Goal: Information Seeking & Learning: Learn about a topic

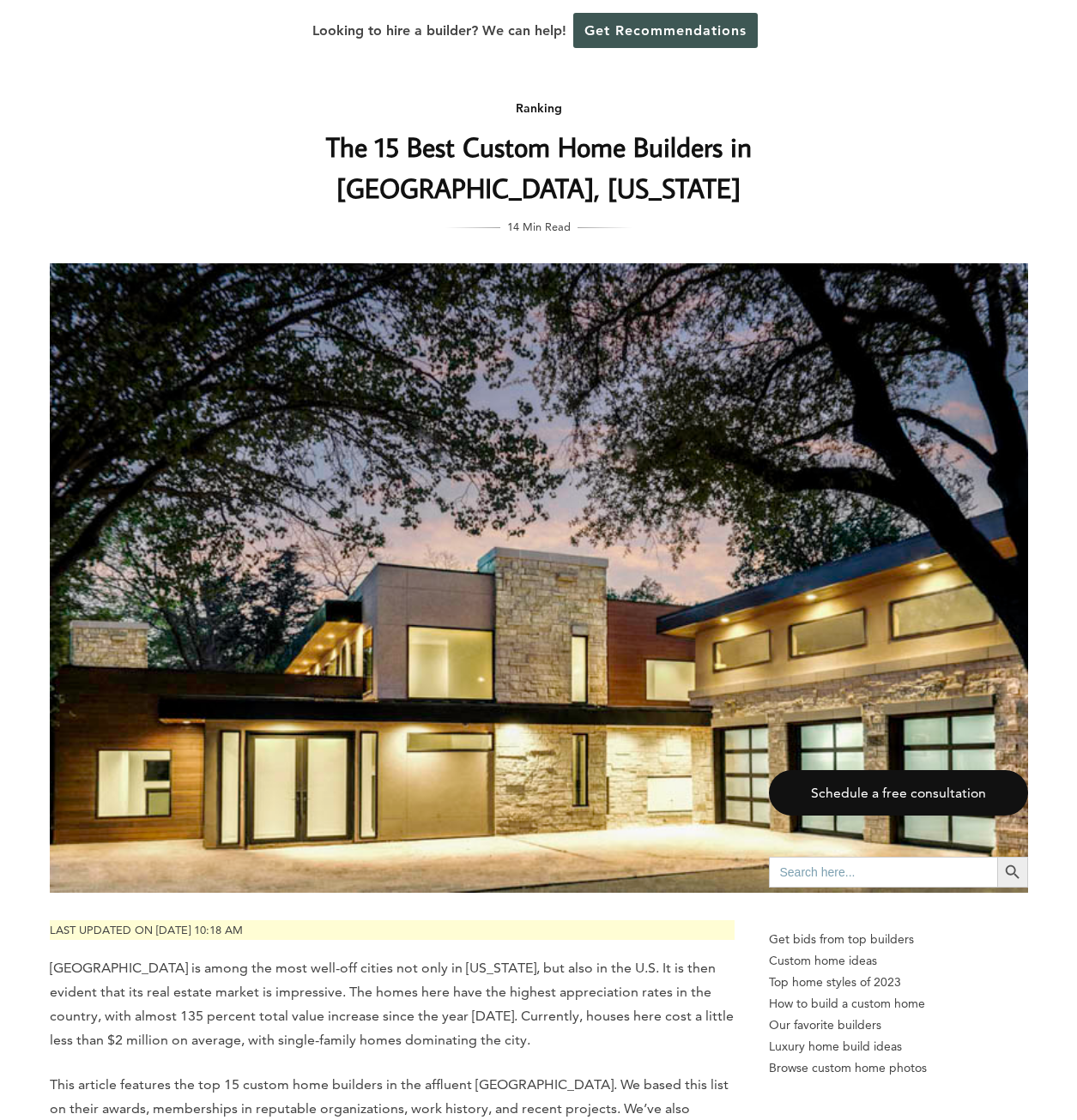
scroll to position [4803, 0]
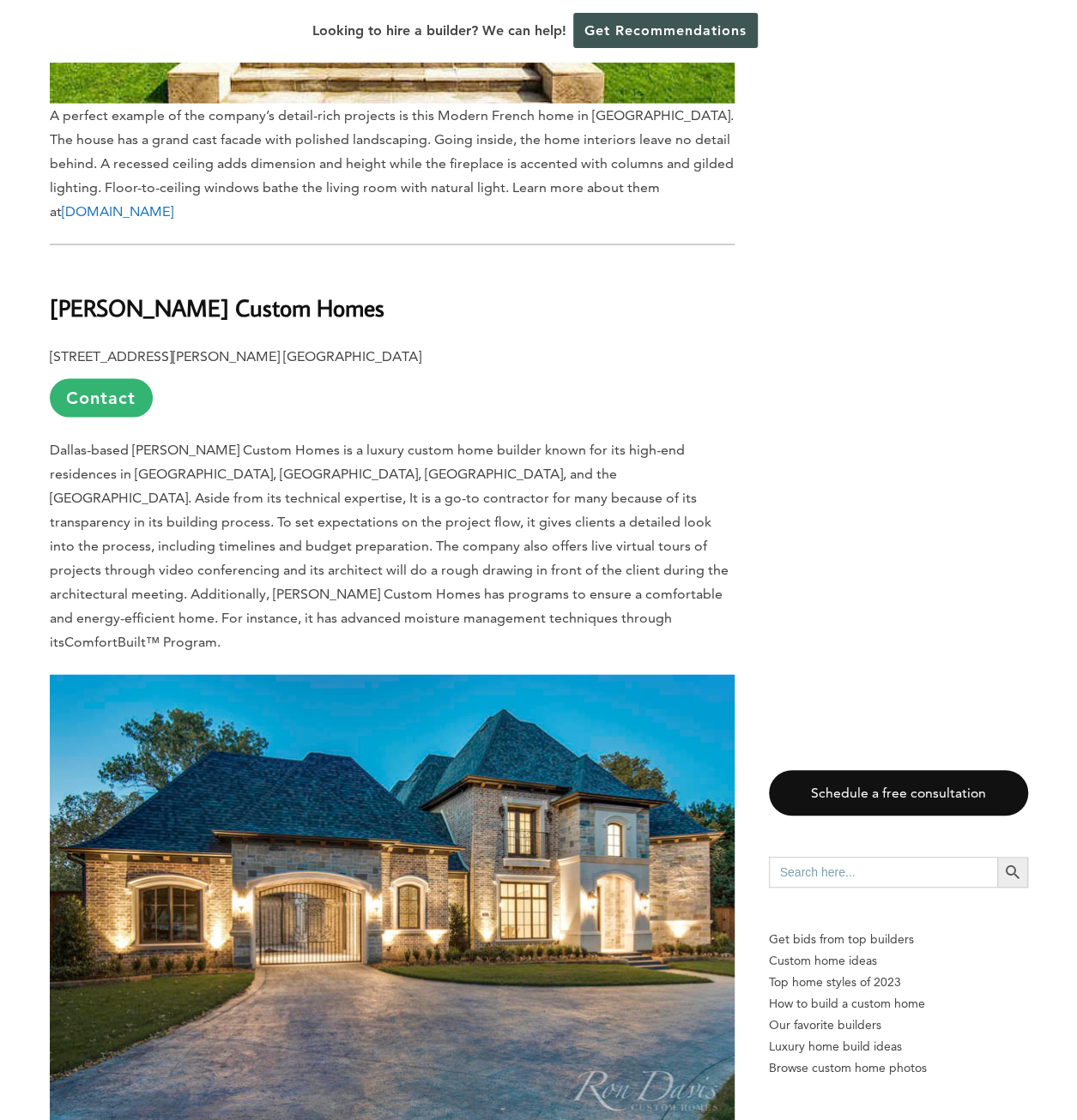
click at [84, 291] on b "[PERSON_NAME] Custom Homes" at bounding box center [217, 306] width 335 height 30
click at [78, 291] on b "[PERSON_NAME] Custom Homes" at bounding box center [217, 306] width 335 height 30
drag, startPoint x: 81, startPoint y: 219, endPoint x: 240, endPoint y: 205, distance: 159.6
click at [240, 291] on b "[PERSON_NAME] Custom Homes" at bounding box center [217, 306] width 335 height 30
copy b "[PERSON_NAME] Custom Homes"
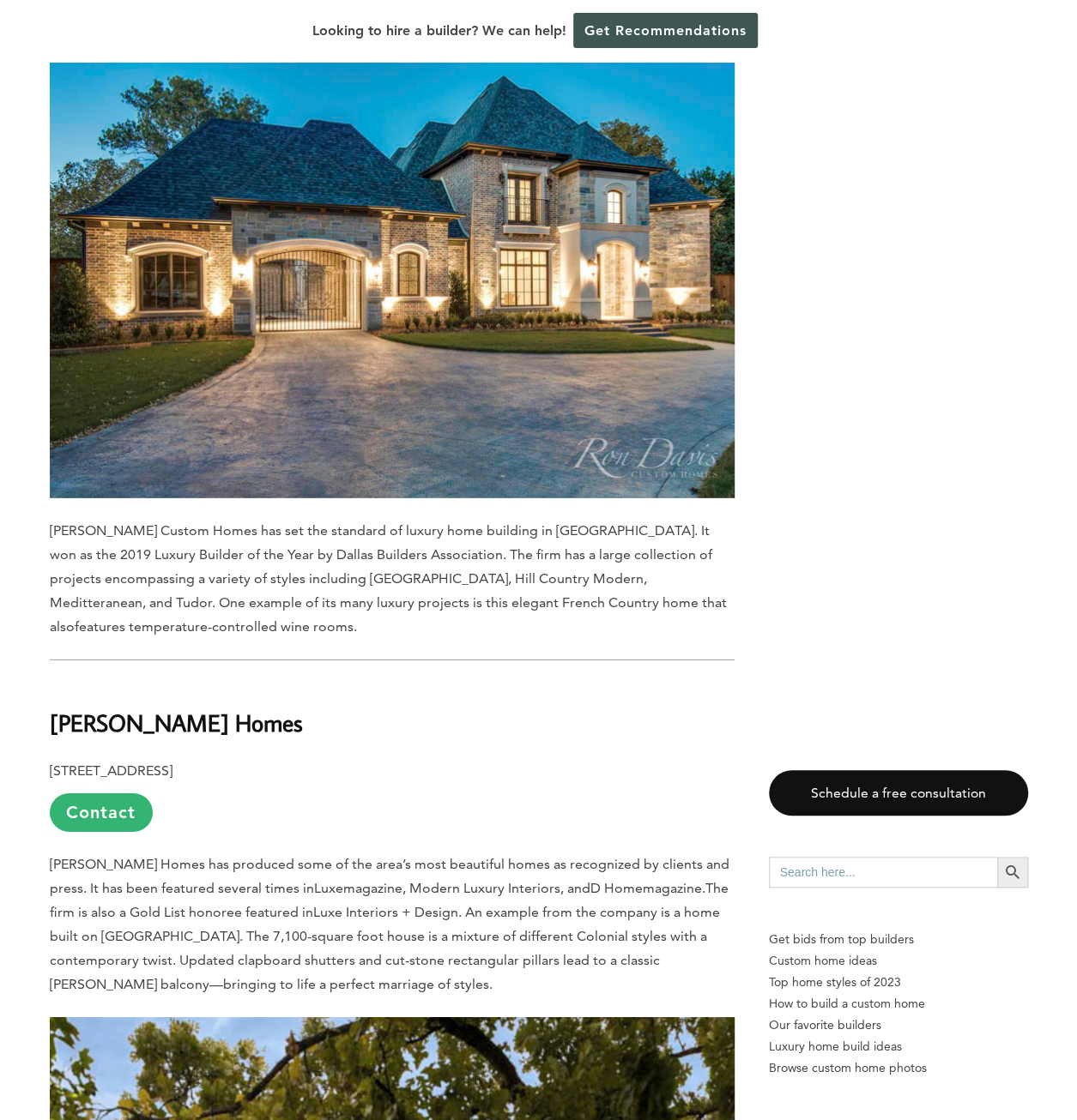
scroll to position [5833, 0]
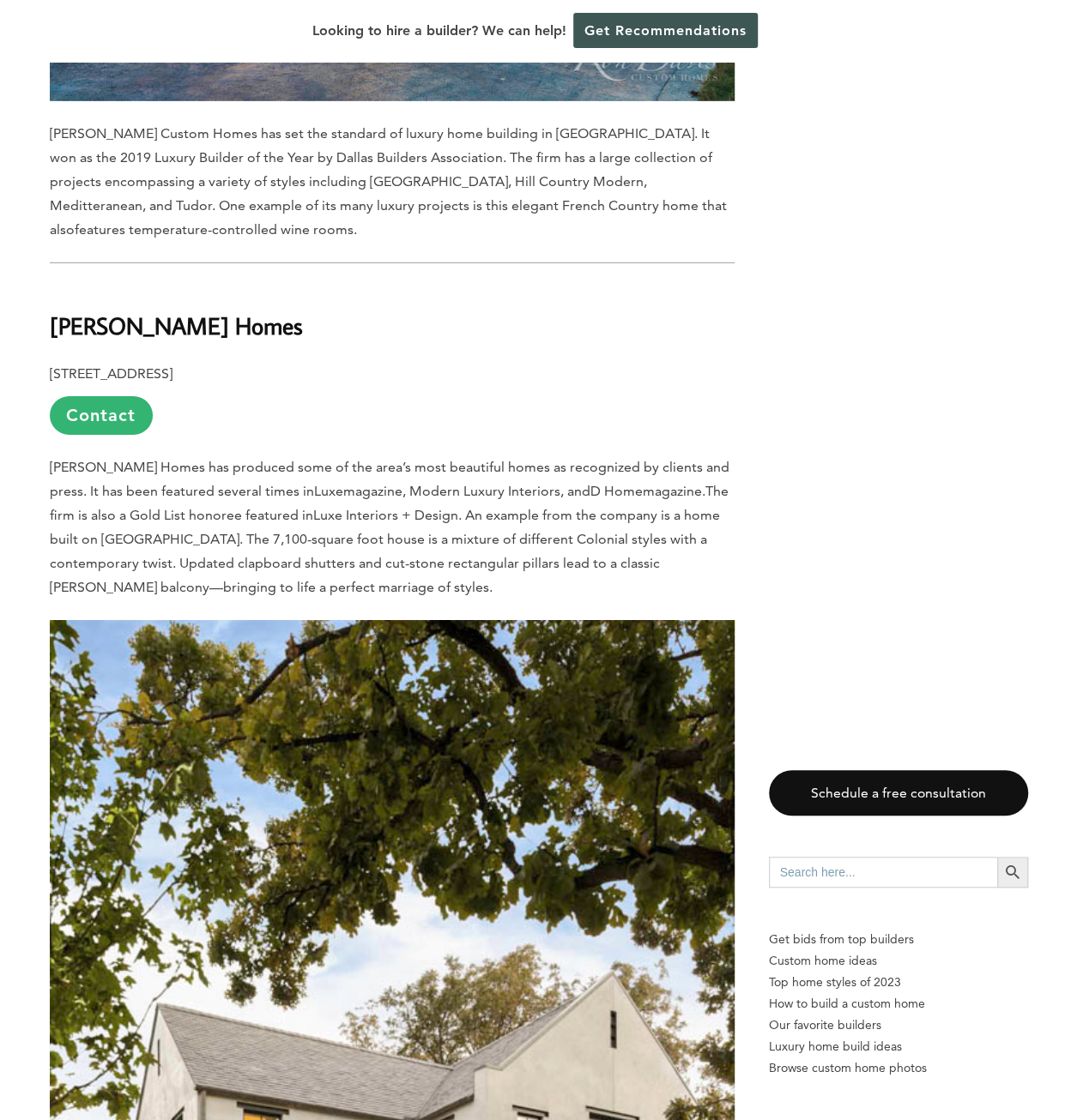
click at [337, 455] on p "[PERSON_NAME] Homes has produced some of the area’s most beautiful homes as rec…" at bounding box center [392, 527] width 685 height 144
click at [68, 310] on b "[PERSON_NAME] Homes" at bounding box center [176, 325] width 253 height 30
drag, startPoint x: 68, startPoint y: 213, endPoint x: 206, endPoint y: 208, distance: 138.1
click at [206, 310] on b "[PERSON_NAME] Homes" at bounding box center [176, 325] width 253 height 30
copy div "[PERSON_NAME] Homes"
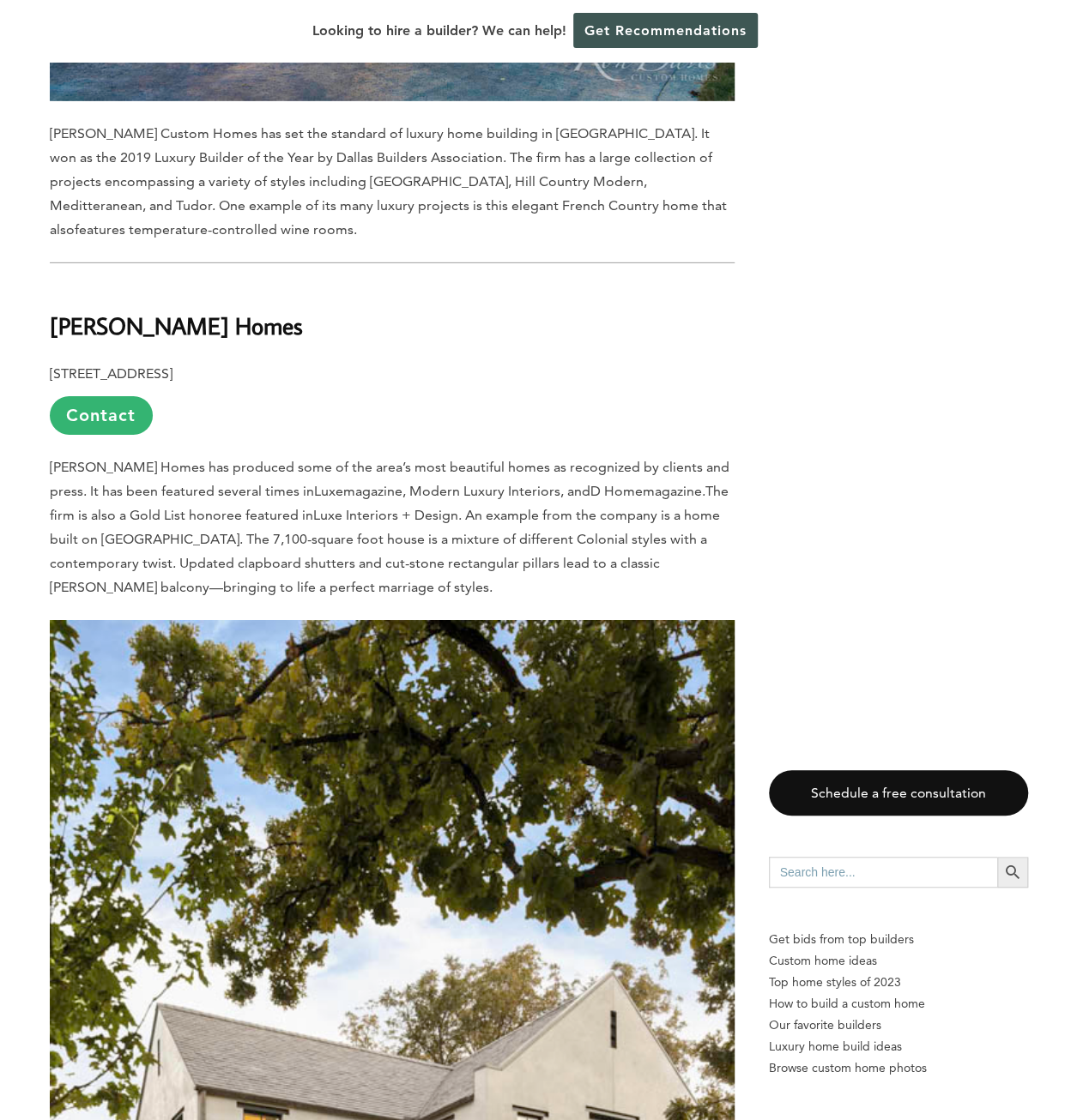
click at [379, 455] on p "[PERSON_NAME] Homes has produced some of the area’s most beautiful homes as rec…" at bounding box center [392, 527] width 685 height 144
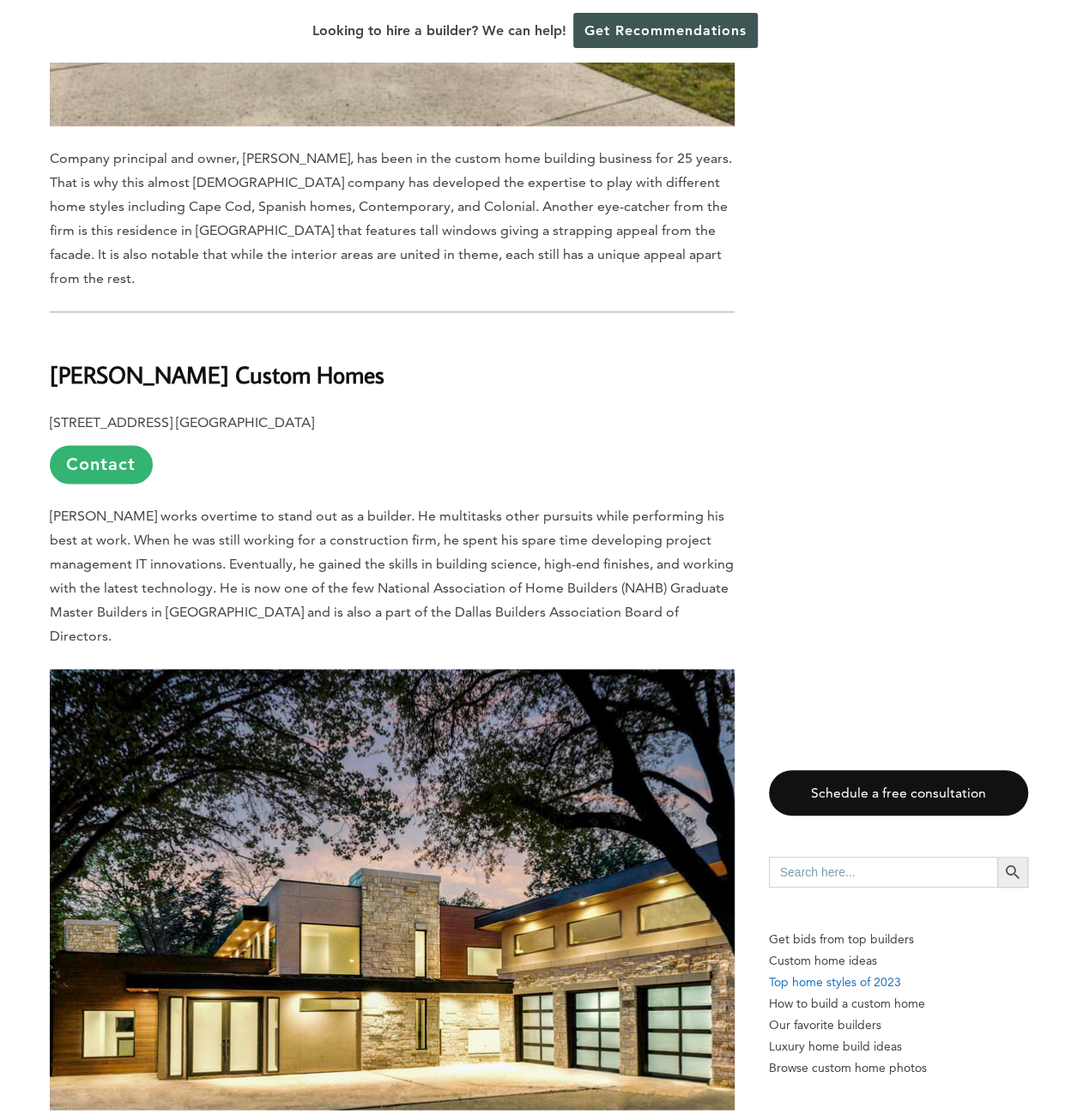
scroll to position [7463, 0]
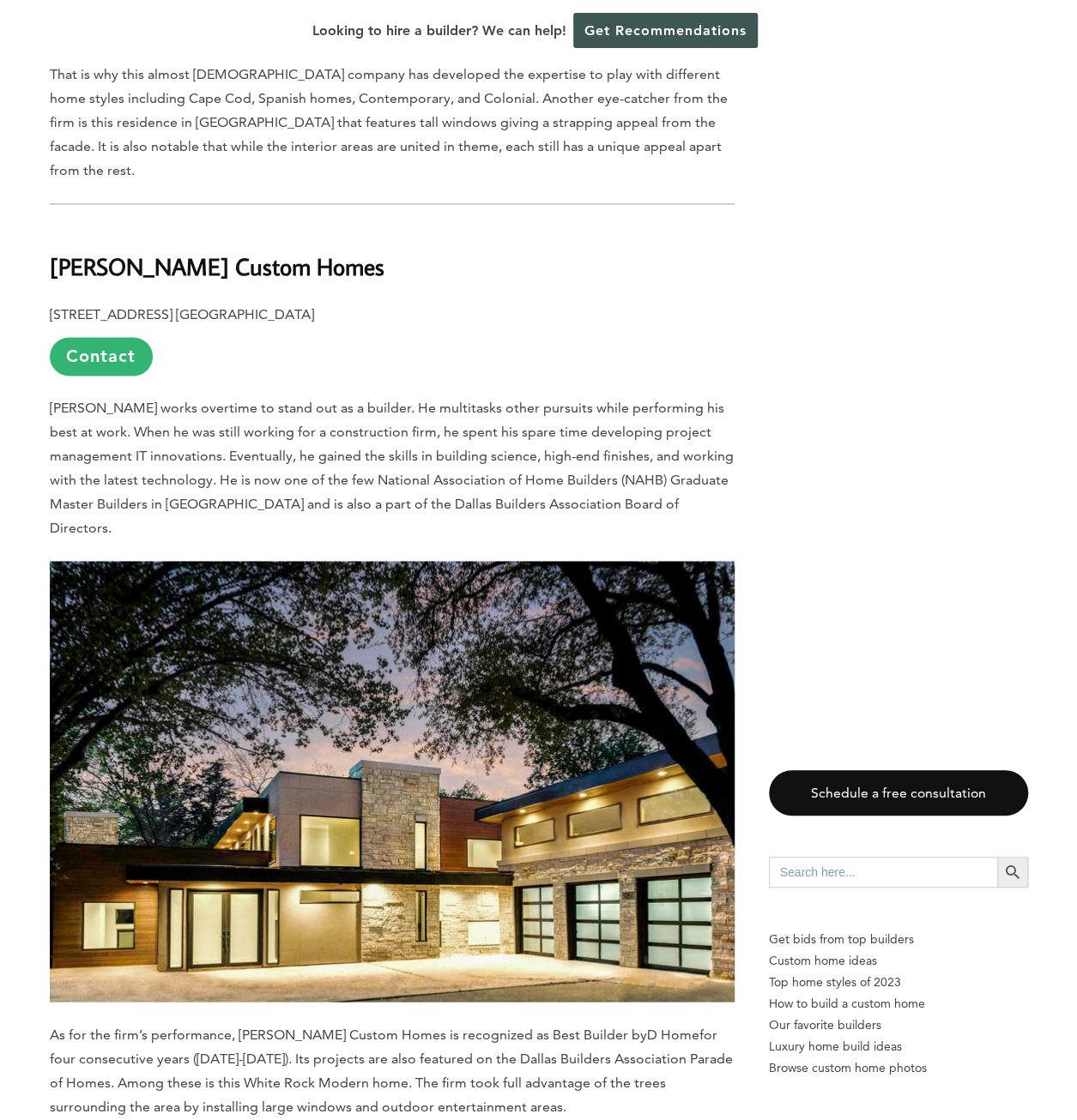
click at [94, 252] on b "[PERSON_NAME] Custom Homes" at bounding box center [217, 267] width 335 height 30
drag, startPoint x: 94, startPoint y: 121, endPoint x: 288, endPoint y: 133, distance: 194.4
click at [288, 252] on b "[PERSON_NAME] Custom Homes" at bounding box center [217, 267] width 335 height 30
copy b "[PERSON_NAME] Custom Homes"
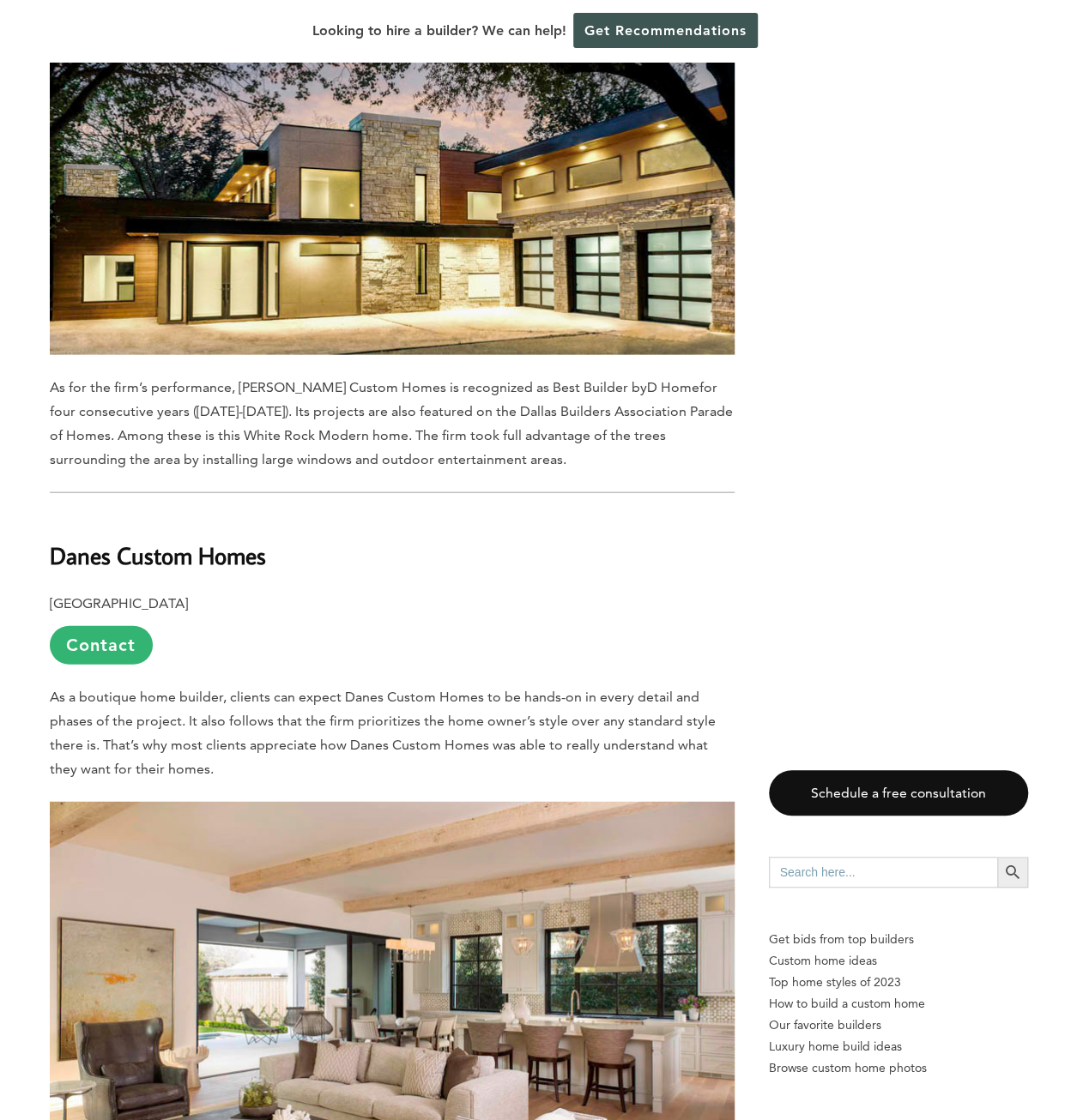
scroll to position [8148, 0]
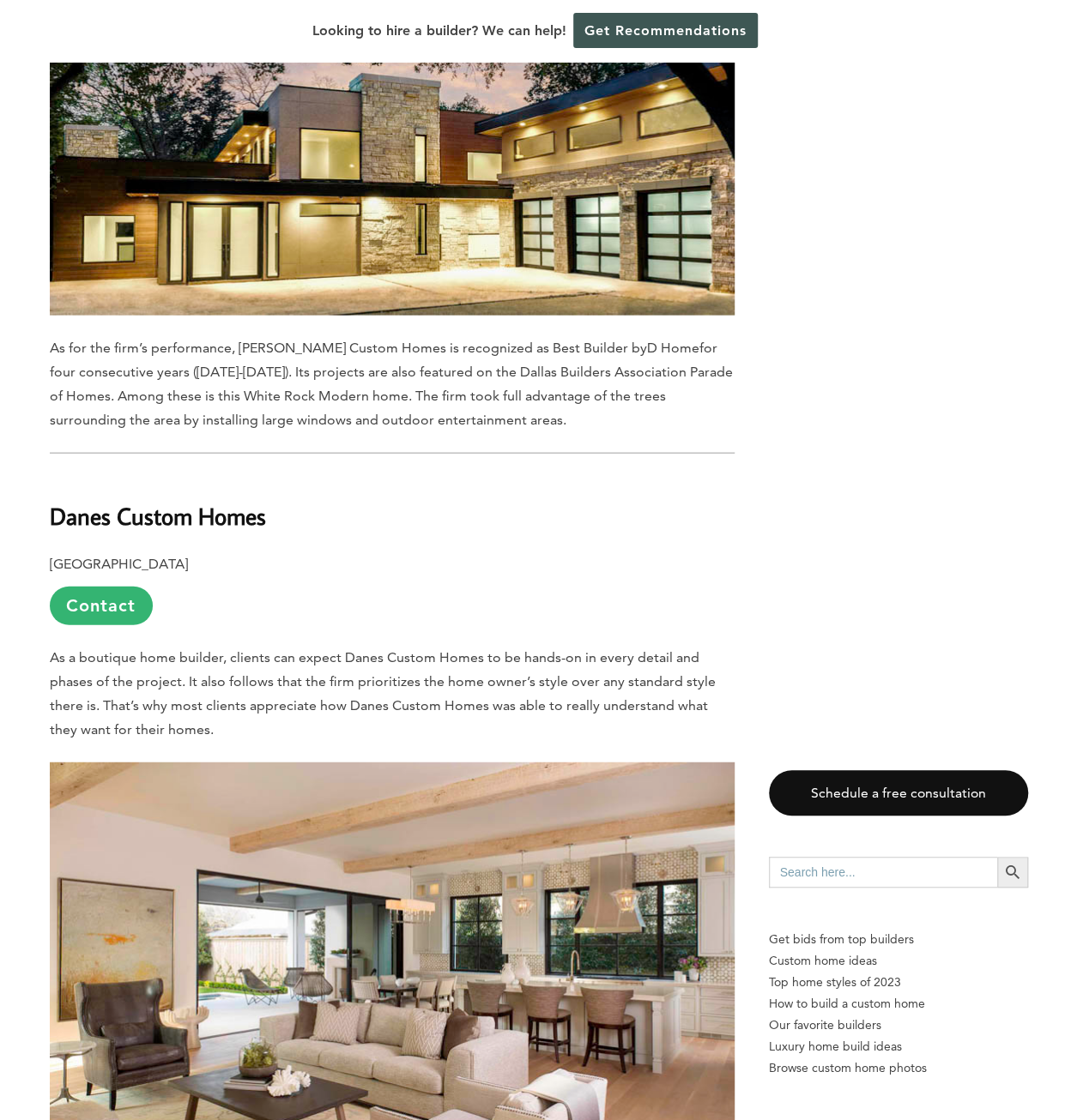
click at [92, 501] on b "Danes Custom Homes" at bounding box center [157, 516] width 216 height 30
drag, startPoint x: 92, startPoint y: 356, endPoint x: 204, endPoint y: 346, distance: 112.4
click at [204, 501] on b "Danes Custom Homes" at bounding box center [157, 516] width 216 height 30
copy b "Danes Custom Homes"
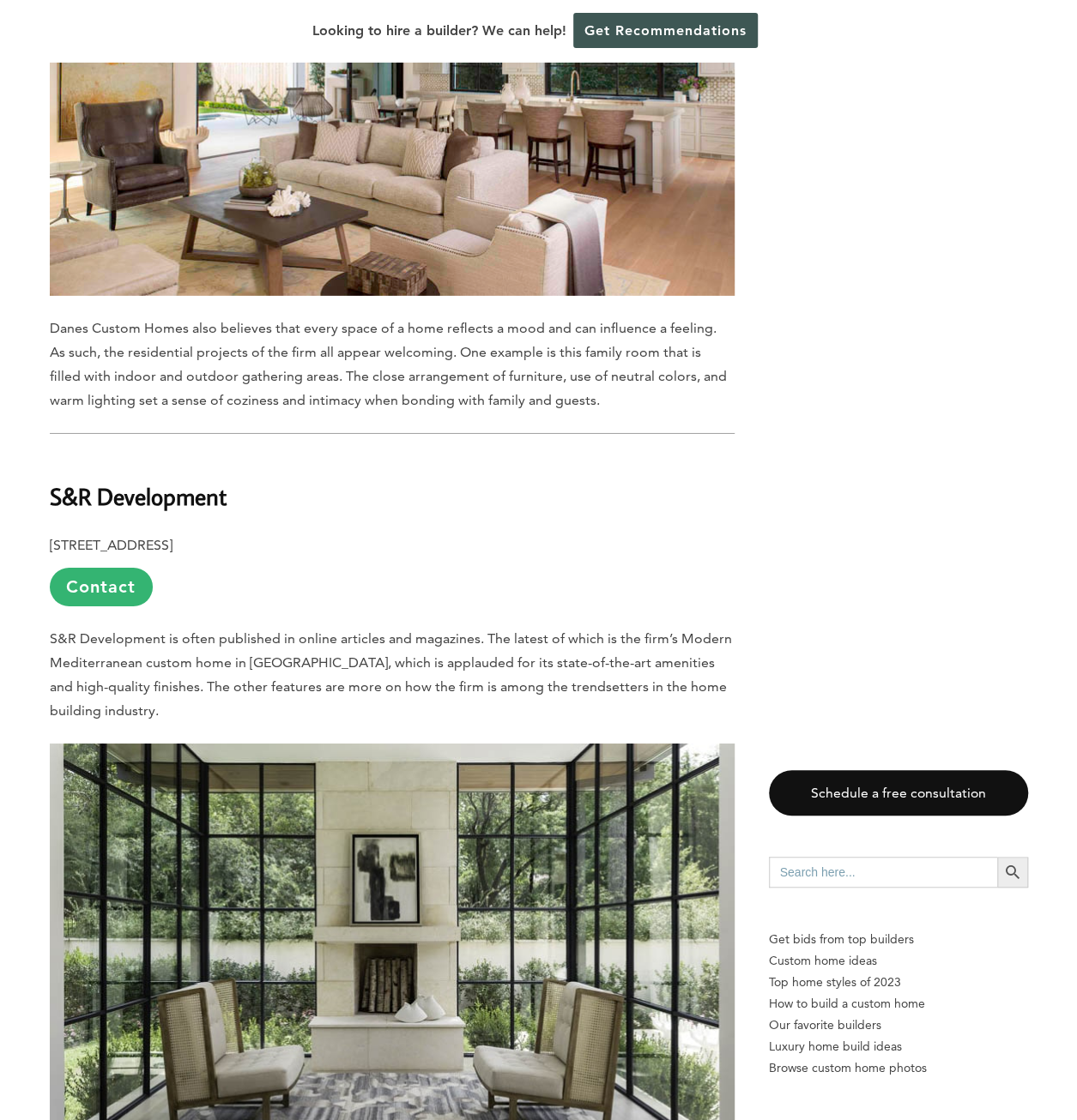
scroll to position [9178, 0]
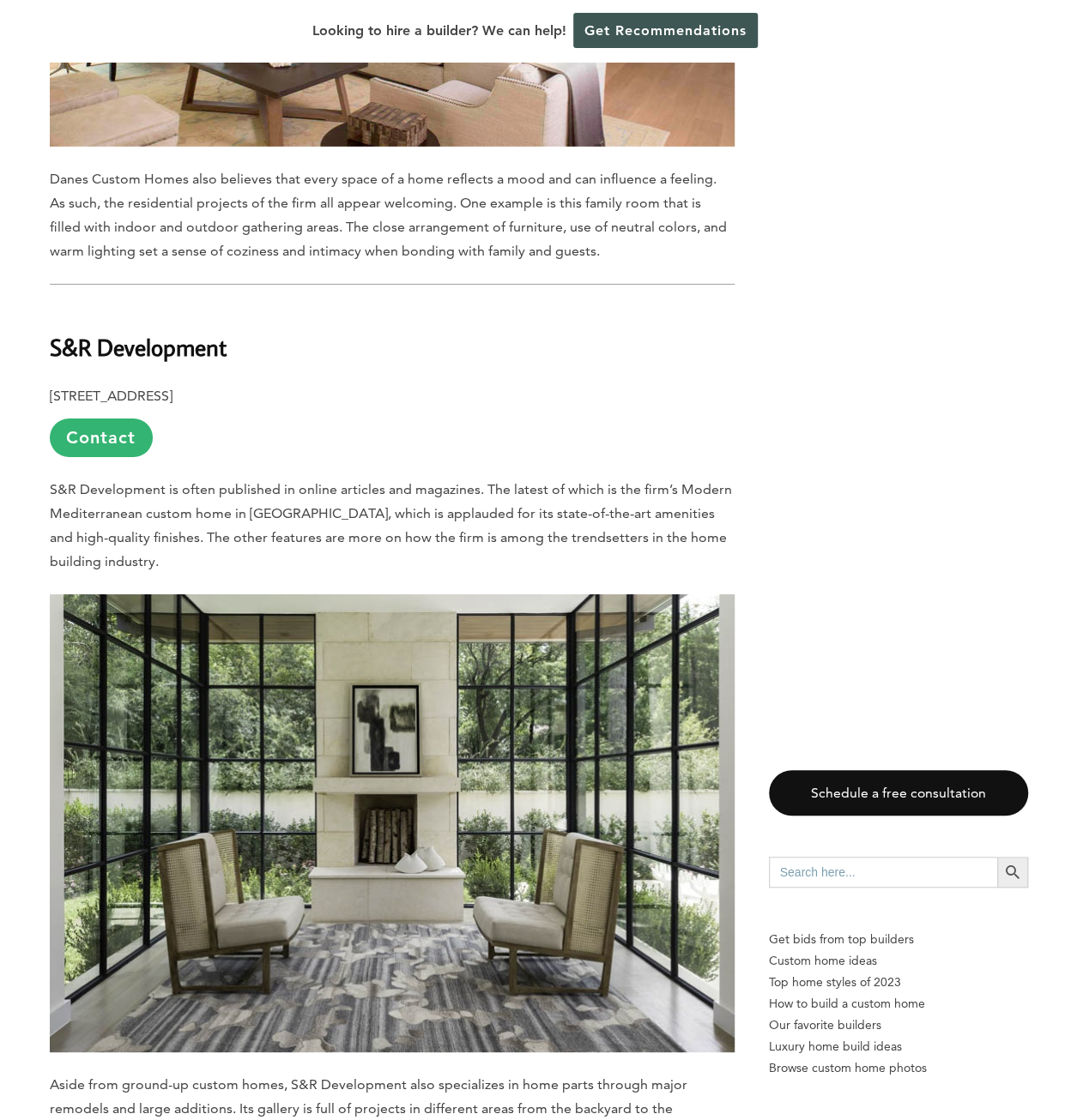
click at [70, 332] on b "S&R Development" at bounding box center [138, 347] width 176 height 30
drag, startPoint x: 70, startPoint y: 176, endPoint x: 166, endPoint y: 174, distance: 96.0
click at [166, 332] on b "S&R Development" at bounding box center [138, 347] width 176 height 30
drag, startPoint x: 166, startPoint y: 174, endPoint x: 50, endPoint y: 184, distance: 116.4
click at [59, 332] on b "S&R Development" at bounding box center [138, 347] width 176 height 30
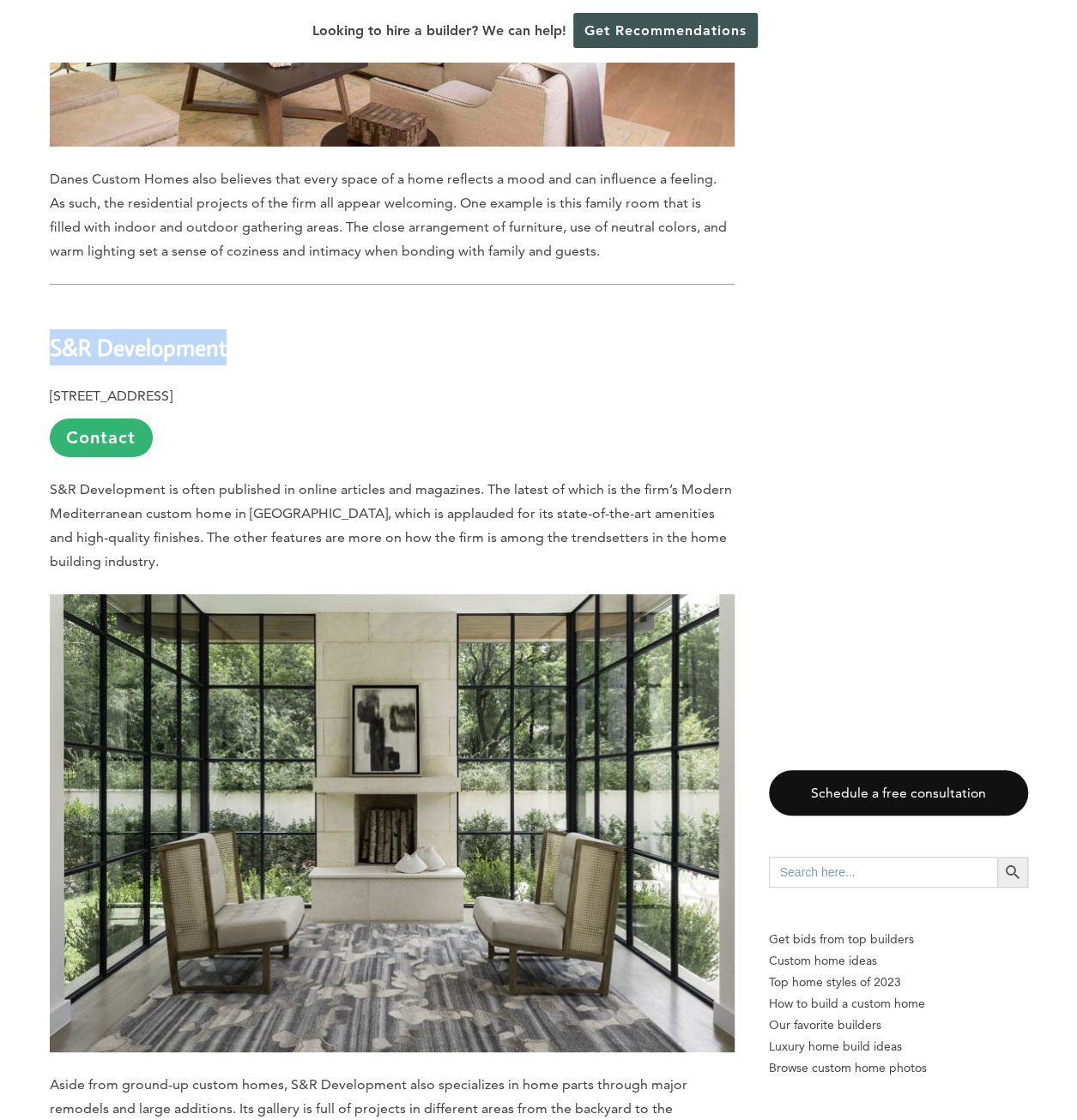
drag, startPoint x: 46, startPoint y: 186, endPoint x: 235, endPoint y: 174, distance: 189.4
click at [235, 174] on div "Last updated on [DATE] 10:18 am [GEOGRAPHIC_DATA] is among the most well-off ci…" at bounding box center [538, 226] width 1033 height 17023
copy b "S&R Development"
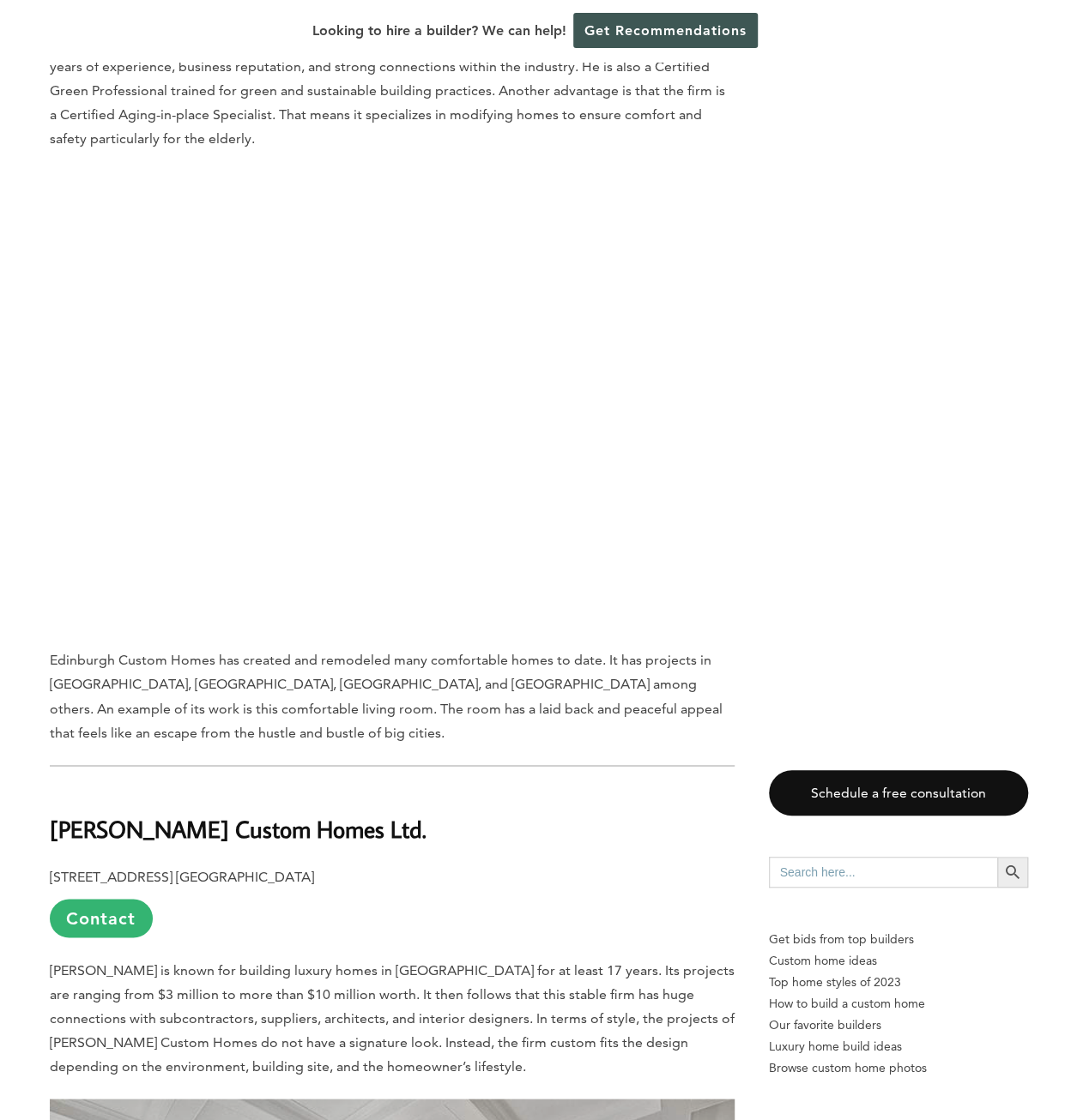
scroll to position [10808, 0]
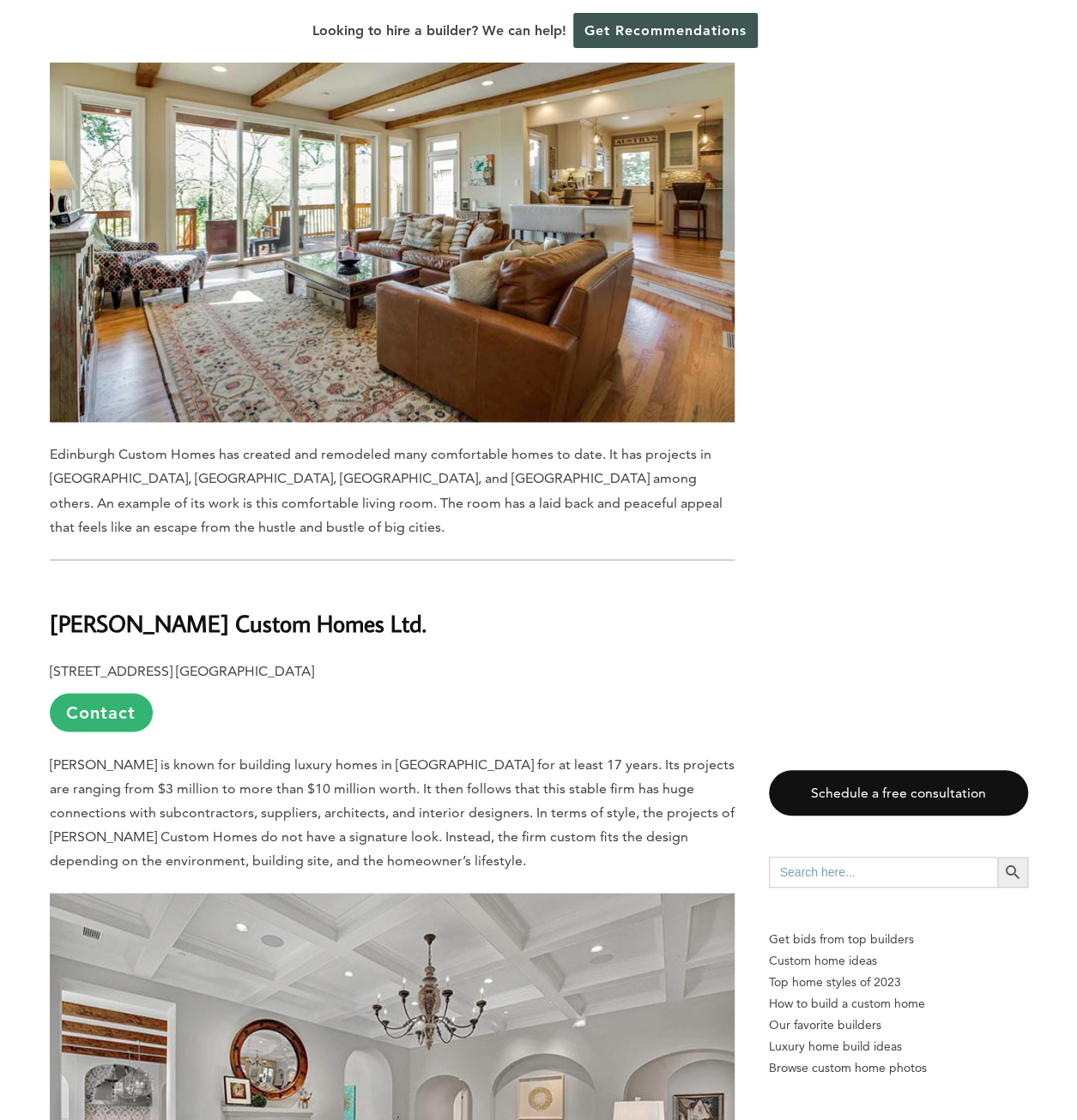
click at [87, 607] on b "[PERSON_NAME] Custom Homes Ltd." at bounding box center [238, 622] width 376 height 30
drag, startPoint x: 86, startPoint y: 463, endPoint x: 369, endPoint y: 451, distance: 283.3
click at [369, 607] on b "[PERSON_NAME] Custom Homes Ltd." at bounding box center [238, 622] width 376 height 30
copy b "[PERSON_NAME] Custom Homes Ltd"
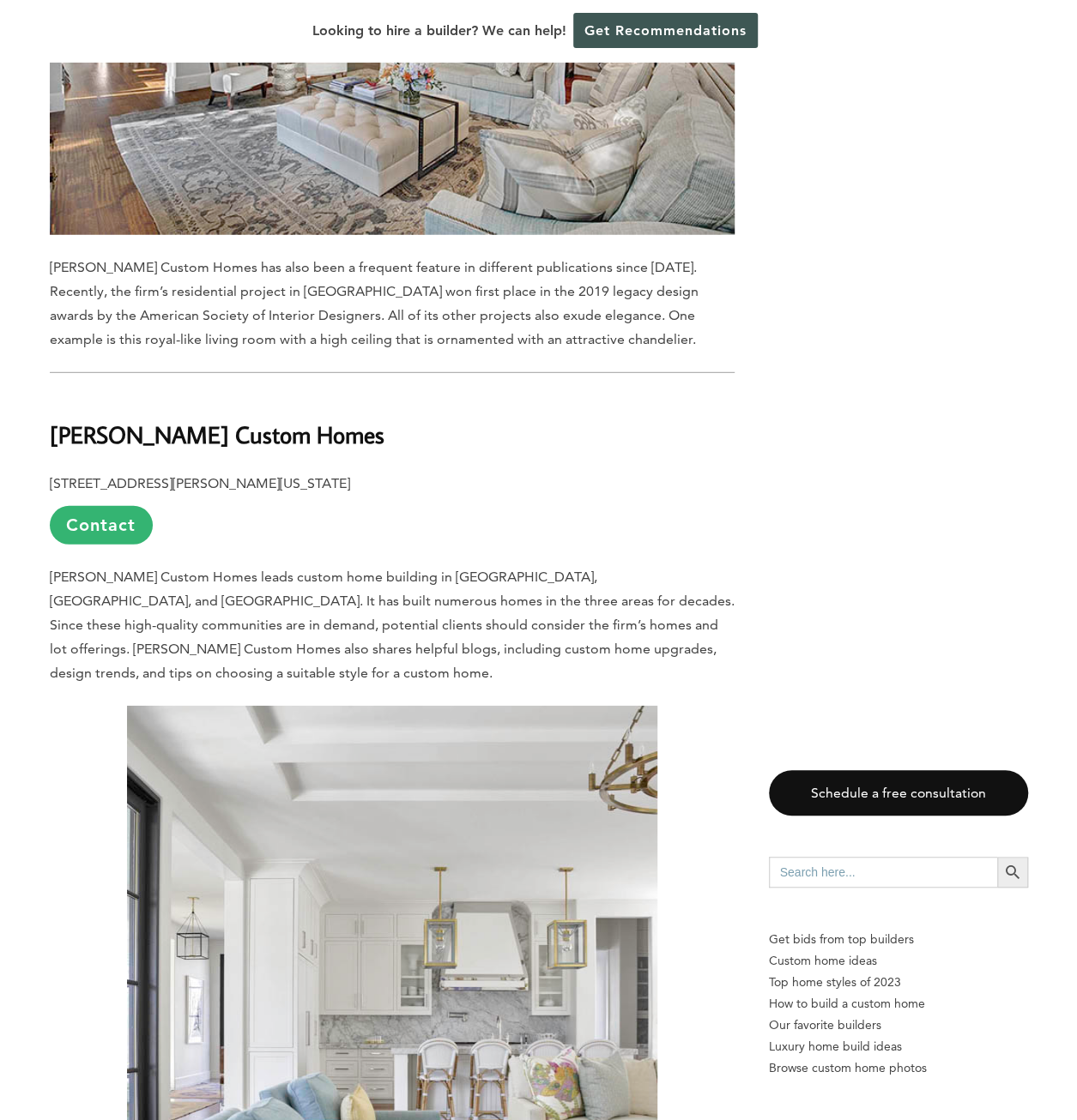
click at [189, 568] on span "[PERSON_NAME] Custom Homes leads custom home building in [GEOGRAPHIC_DATA], [GE…" at bounding box center [392, 624] width 685 height 112
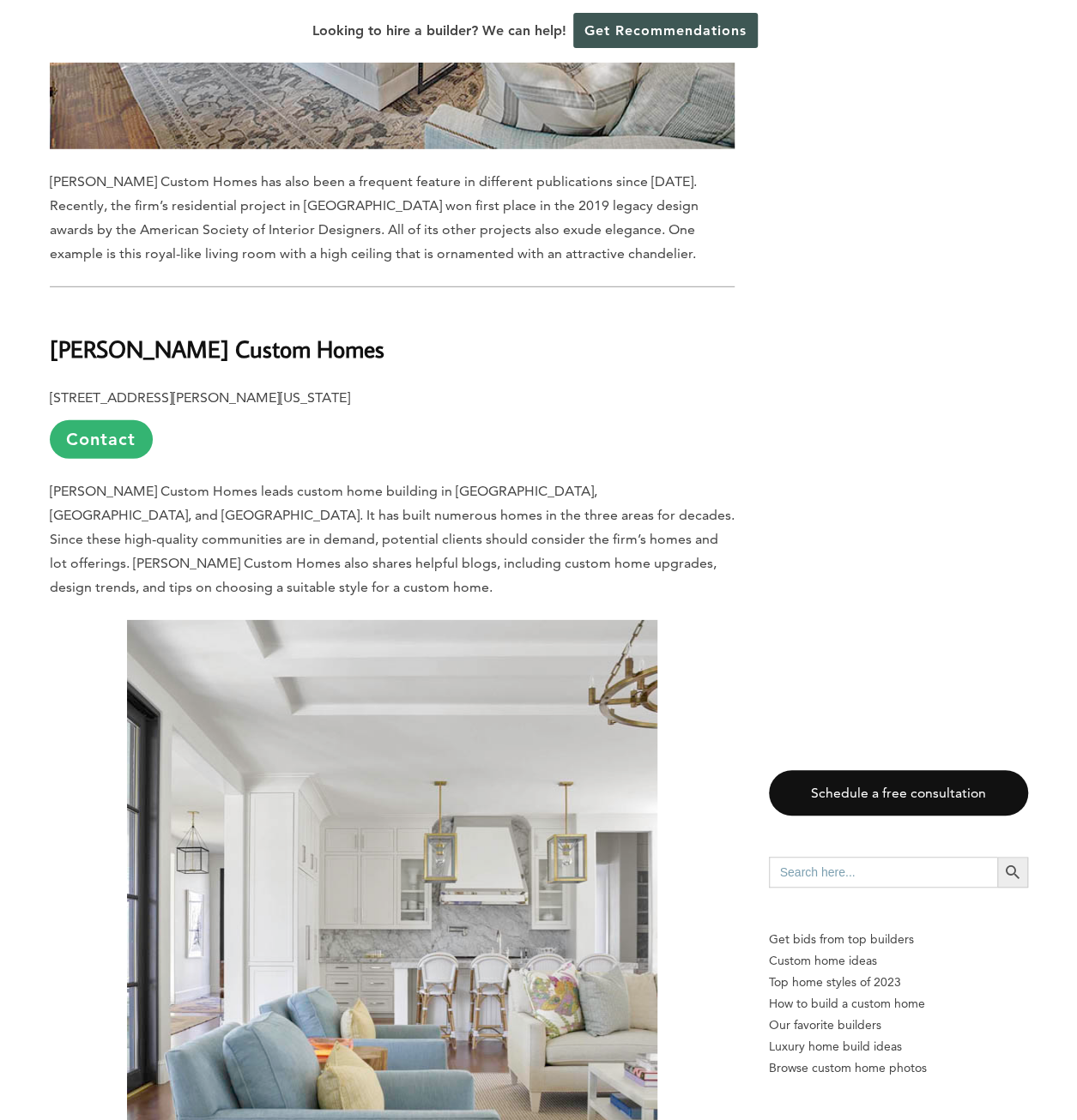
click at [67, 334] on b "[PERSON_NAME] Custom Homes" at bounding box center [217, 349] width 335 height 30
drag, startPoint x: 67, startPoint y: 196, endPoint x: 283, endPoint y: 200, distance: 216.0
click at [283, 334] on b "[PERSON_NAME] Custom Homes" at bounding box center [217, 349] width 335 height 30
copy b "[PERSON_NAME] Custom Homes"
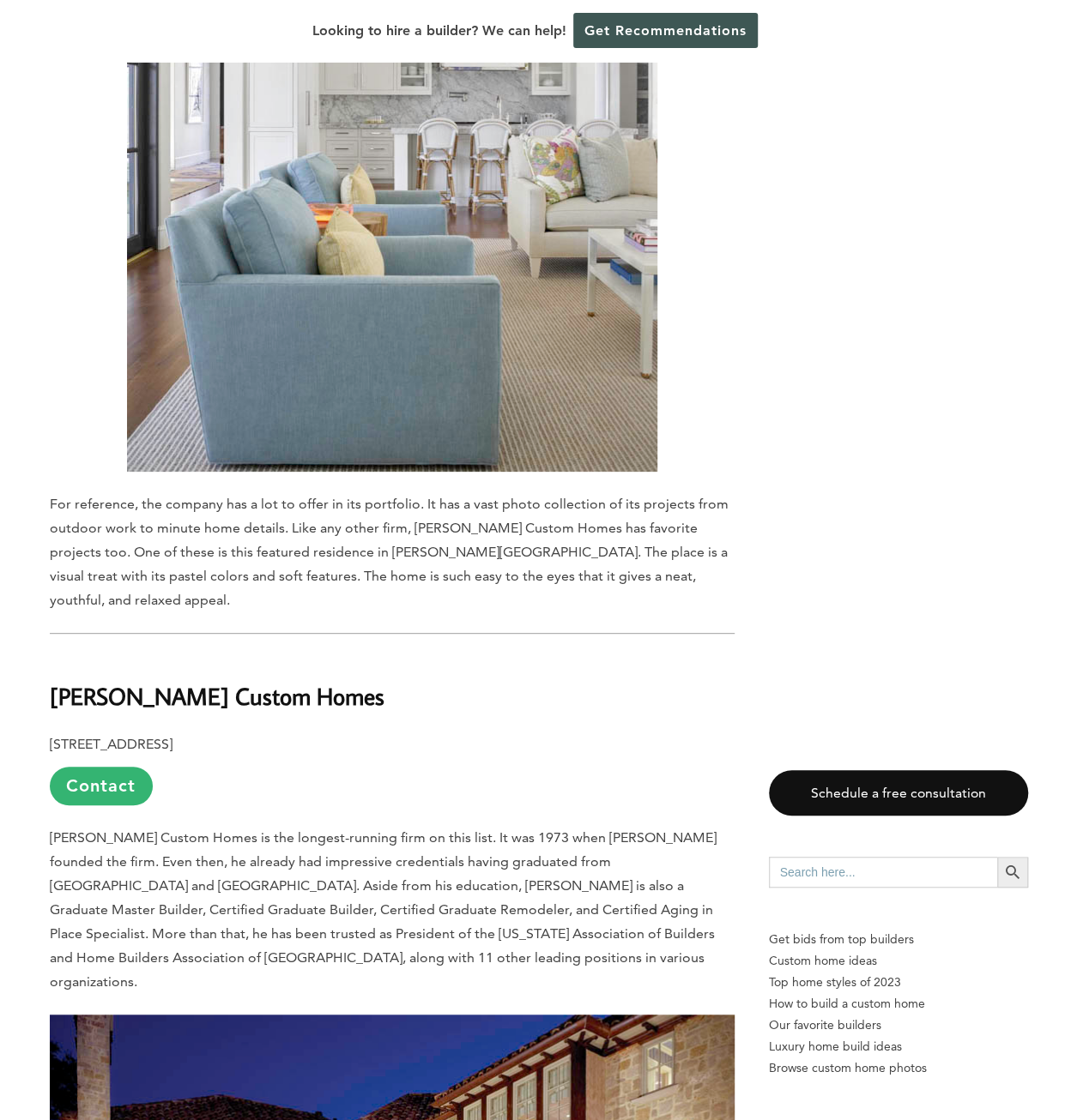
scroll to position [12866, 0]
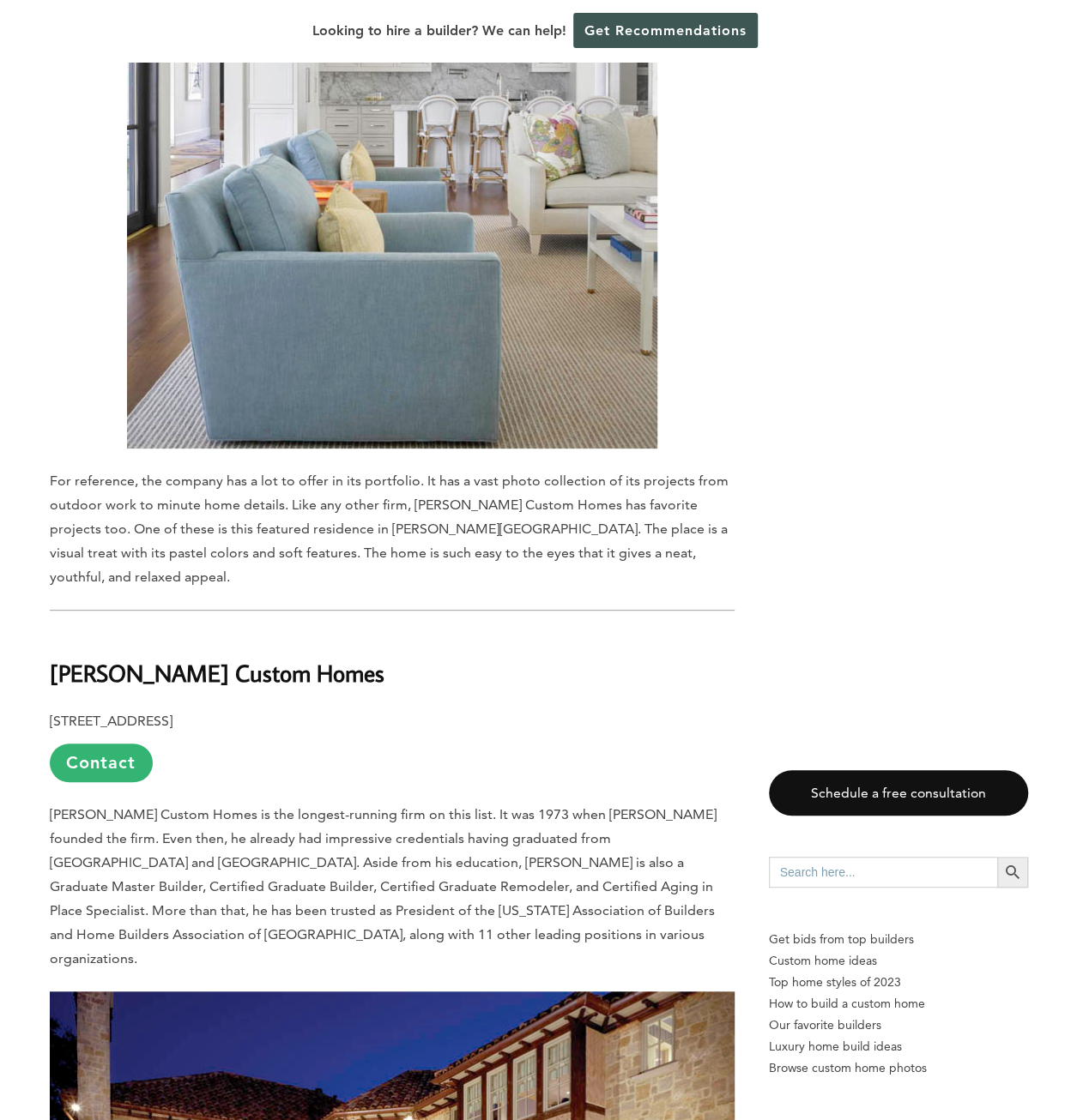
click at [89, 658] on b "[PERSON_NAME] Custom Homes" at bounding box center [217, 673] width 335 height 30
drag, startPoint x: 89, startPoint y: 492, endPoint x: 272, endPoint y: 486, distance: 183.1
click at [272, 658] on b "[PERSON_NAME] Custom Homes" at bounding box center [217, 673] width 335 height 30
copy b "[PERSON_NAME] Custom Homes"
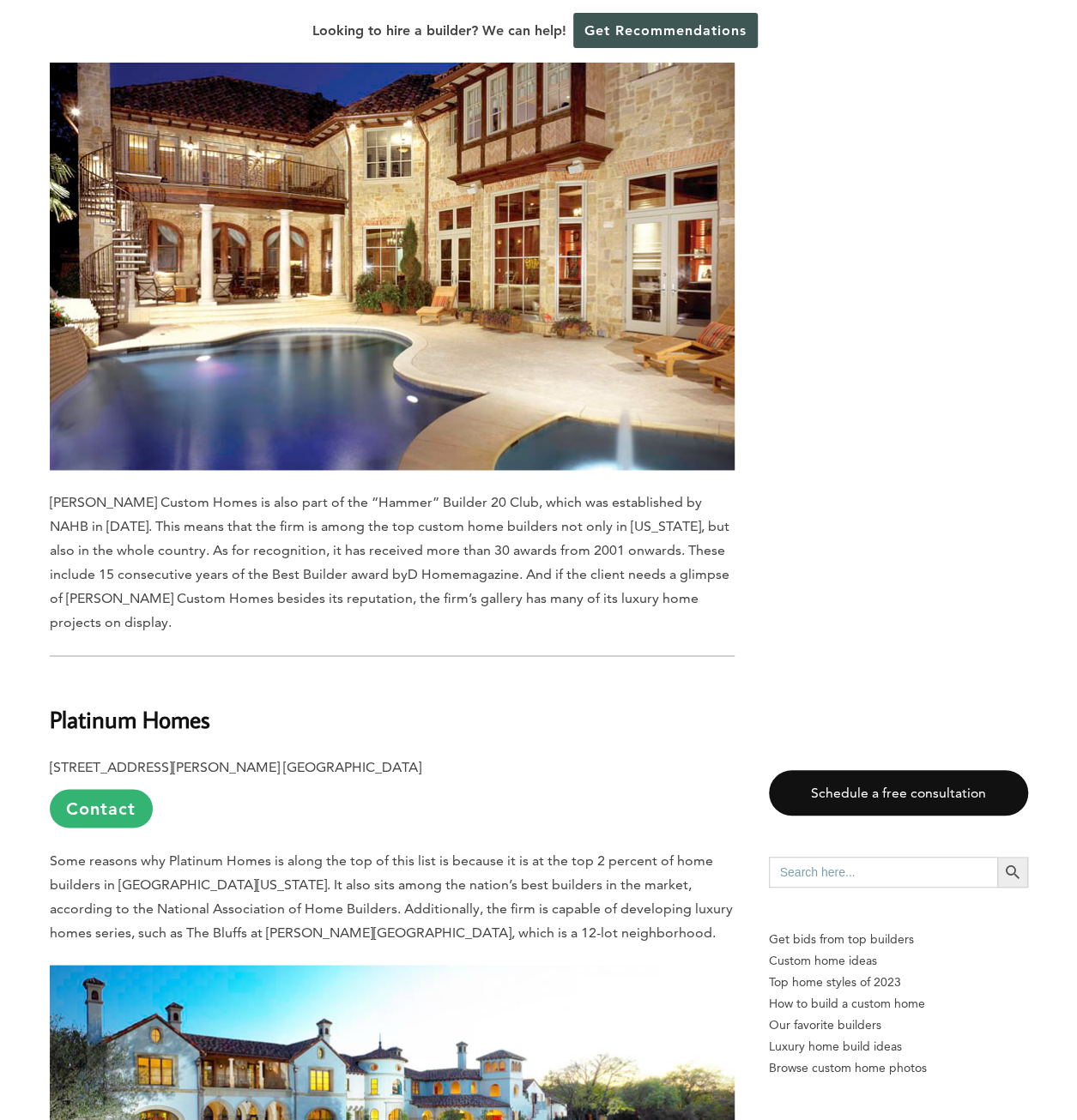
scroll to position [14239, 0]
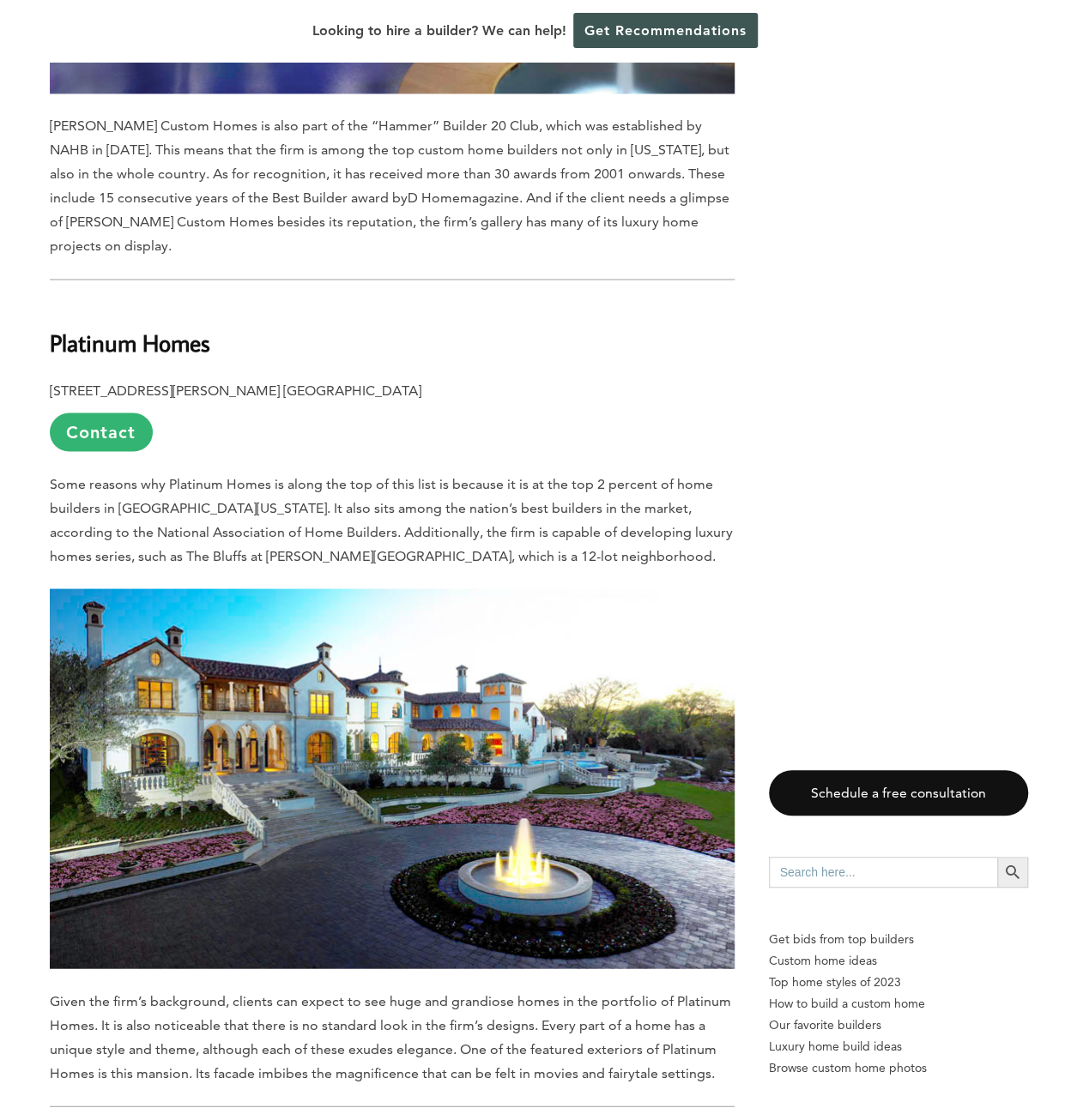
click at [348, 475] on span "Some reasons why Platinum Homes is along the top of this list is because it is …" at bounding box center [391, 519] width 683 height 89
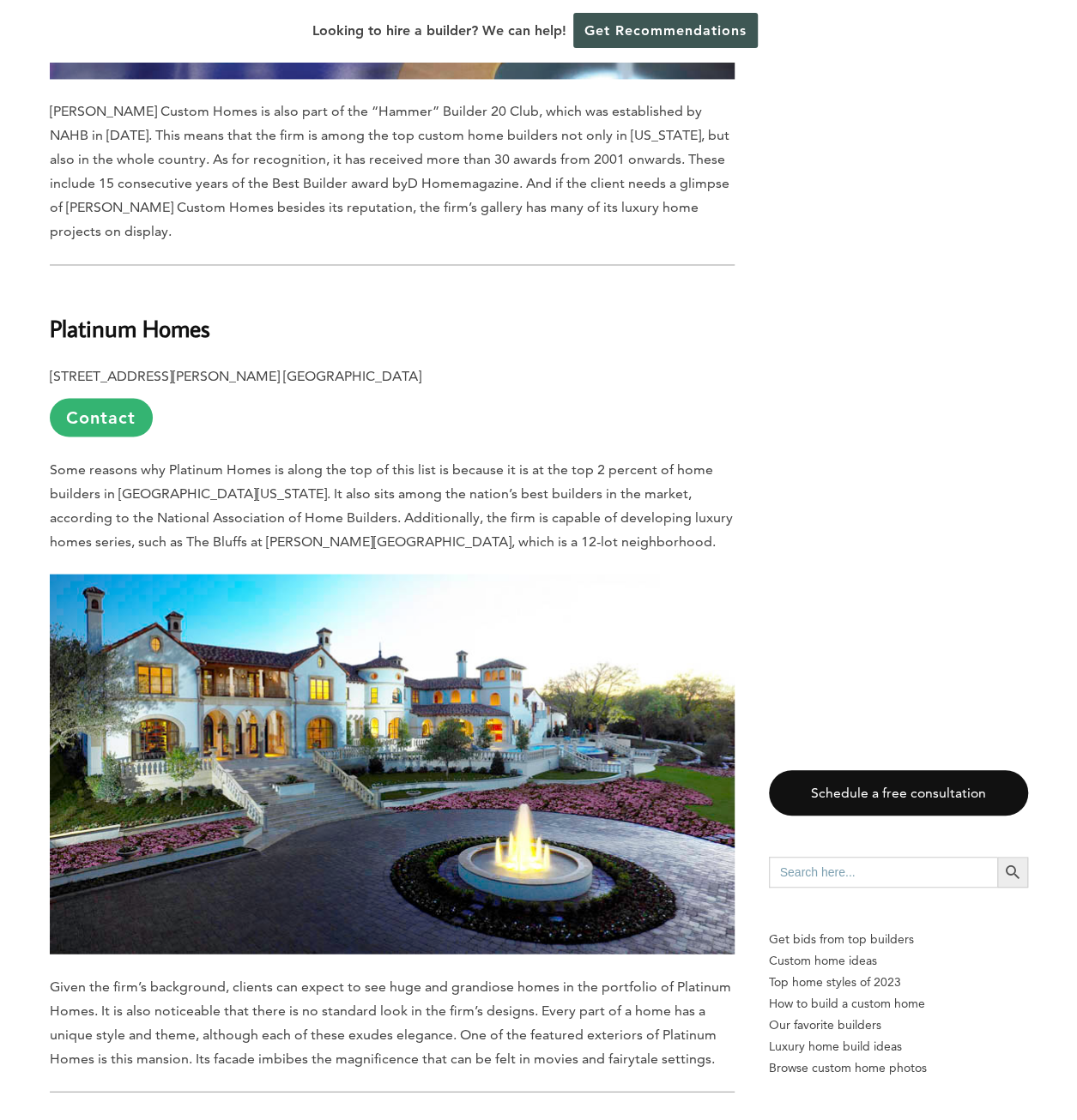
scroll to position [14067, 0]
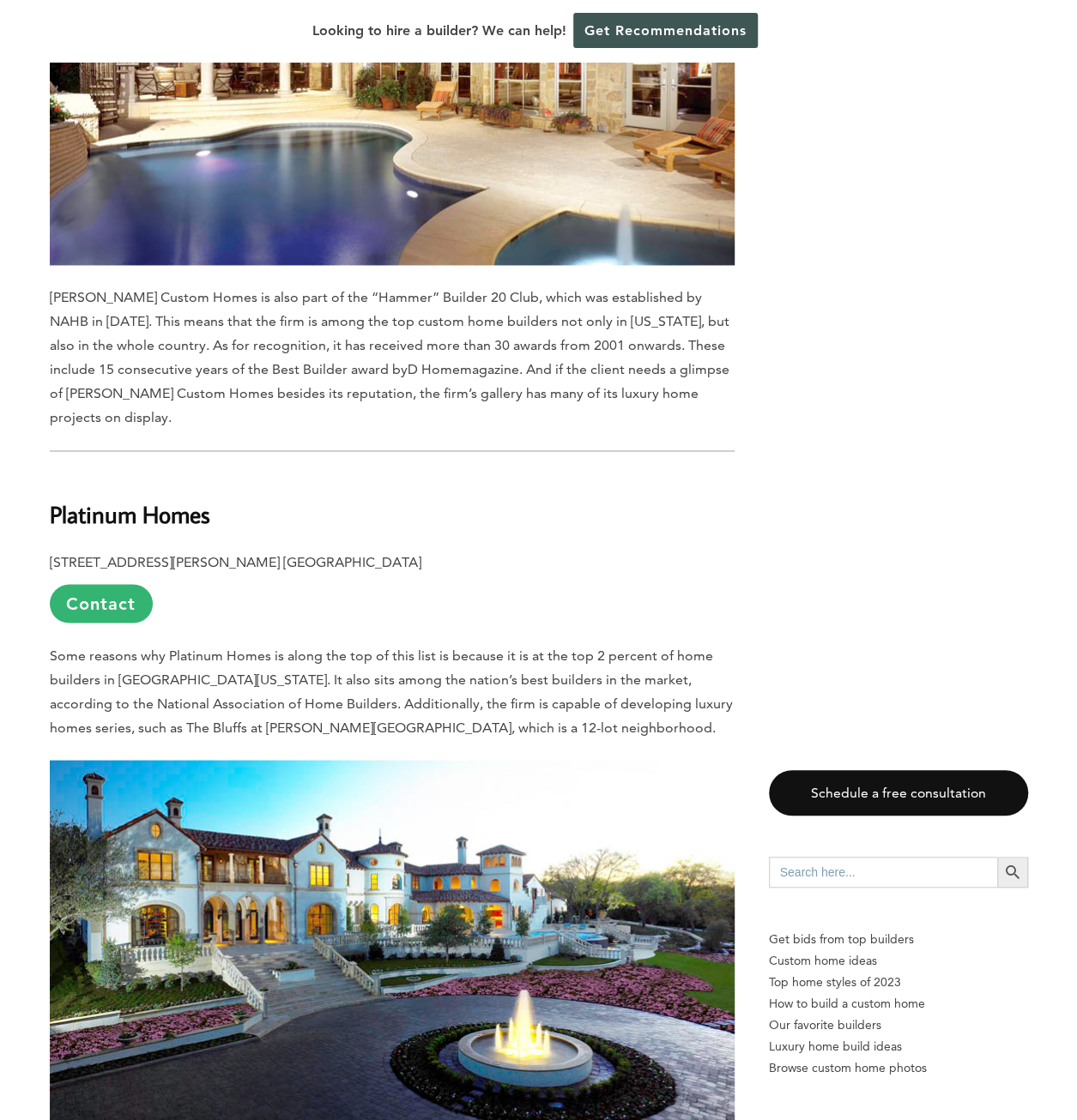
click at [96, 499] on b "Platinum Homes" at bounding box center [130, 514] width 160 height 30
drag, startPoint x: 96, startPoint y: 281, endPoint x: 155, endPoint y: 281, distance: 59.0
click at [155, 499] on b "Platinum Homes" at bounding box center [130, 514] width 160 height 30
copy b "Platinum Homes"
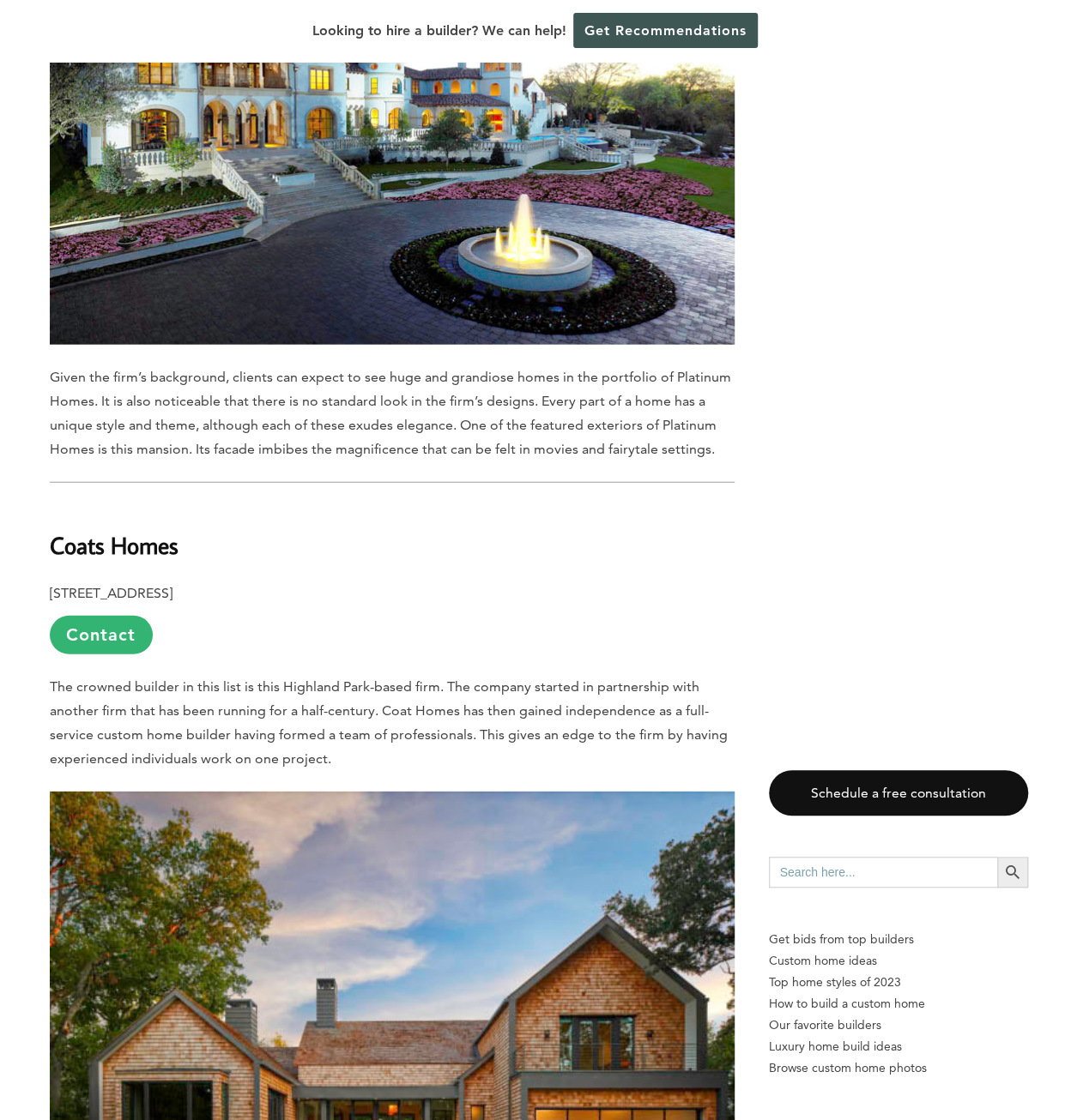
scroll to position [14925, 0]
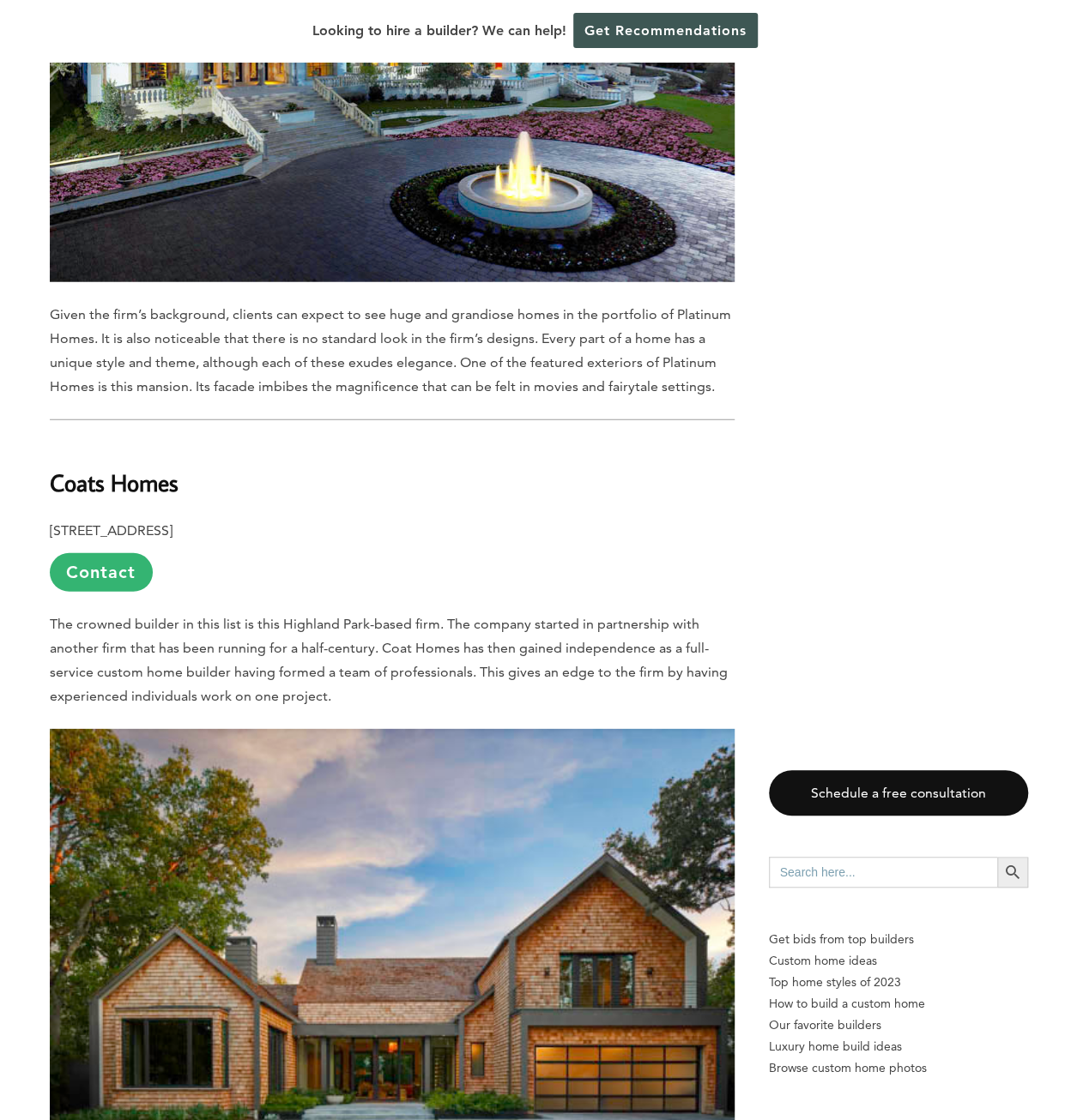
click at [224, 616] on span "The crowned builder in this list is this Highland Park-based firm. The company …" at bounding box center [389, 660] width 678 height 89
click at [88, 468] on b "Coats Homes" at bounding box center [114, 483] width 128 height 30
drag, startPoint x: 88, startPoint y: 255, endPoint x: 127, endPoint y: 247, distance: 39.8
click at [127, 468] on b "Coats Homes" at bounding box center [114, 483] width 128 height 30
copy b "Coats Homes"
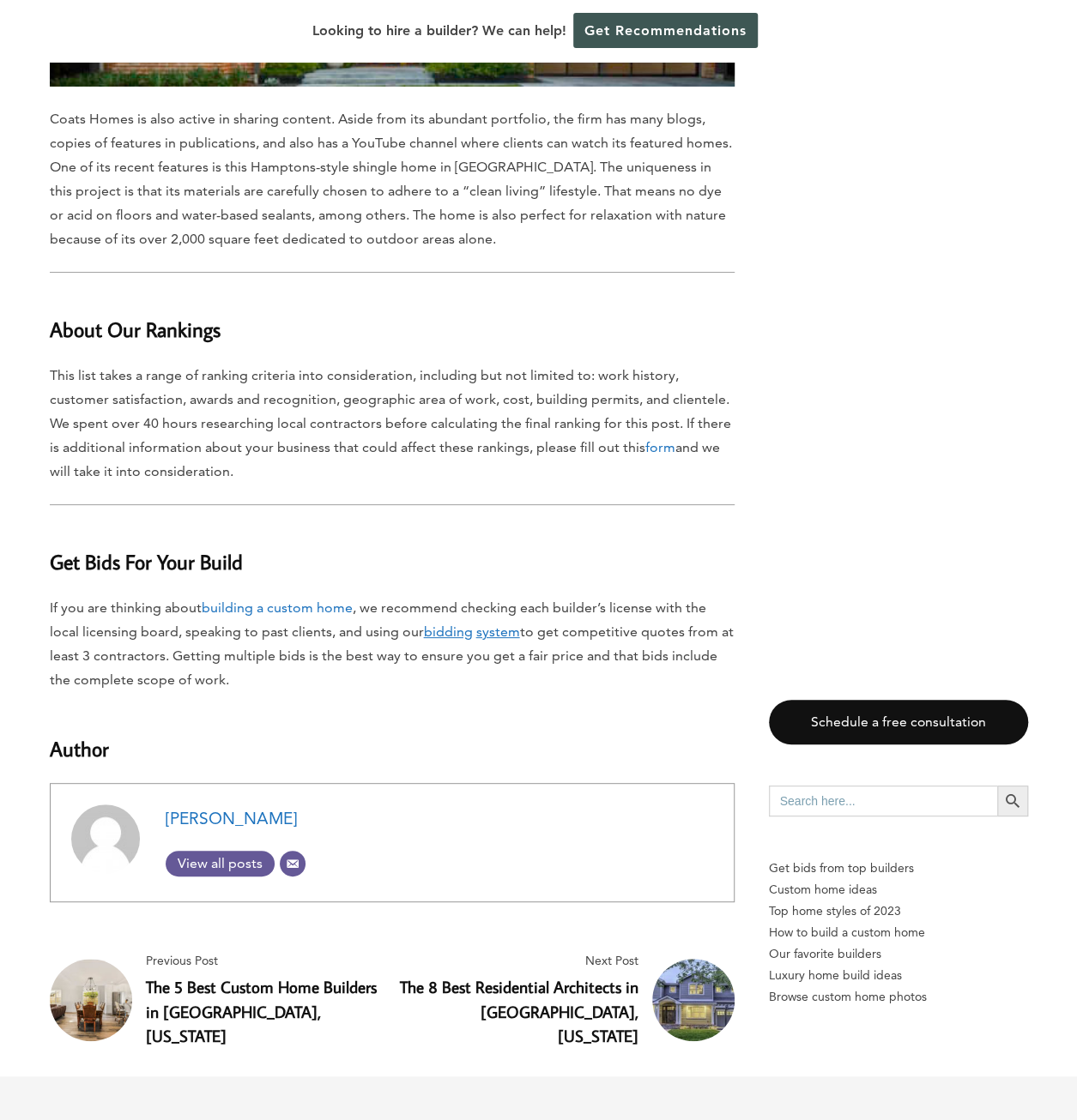
drag, startPoint x: 512, startPoint y: 440, endPoint x: 511, endPoint y: 420, distance: 20.0
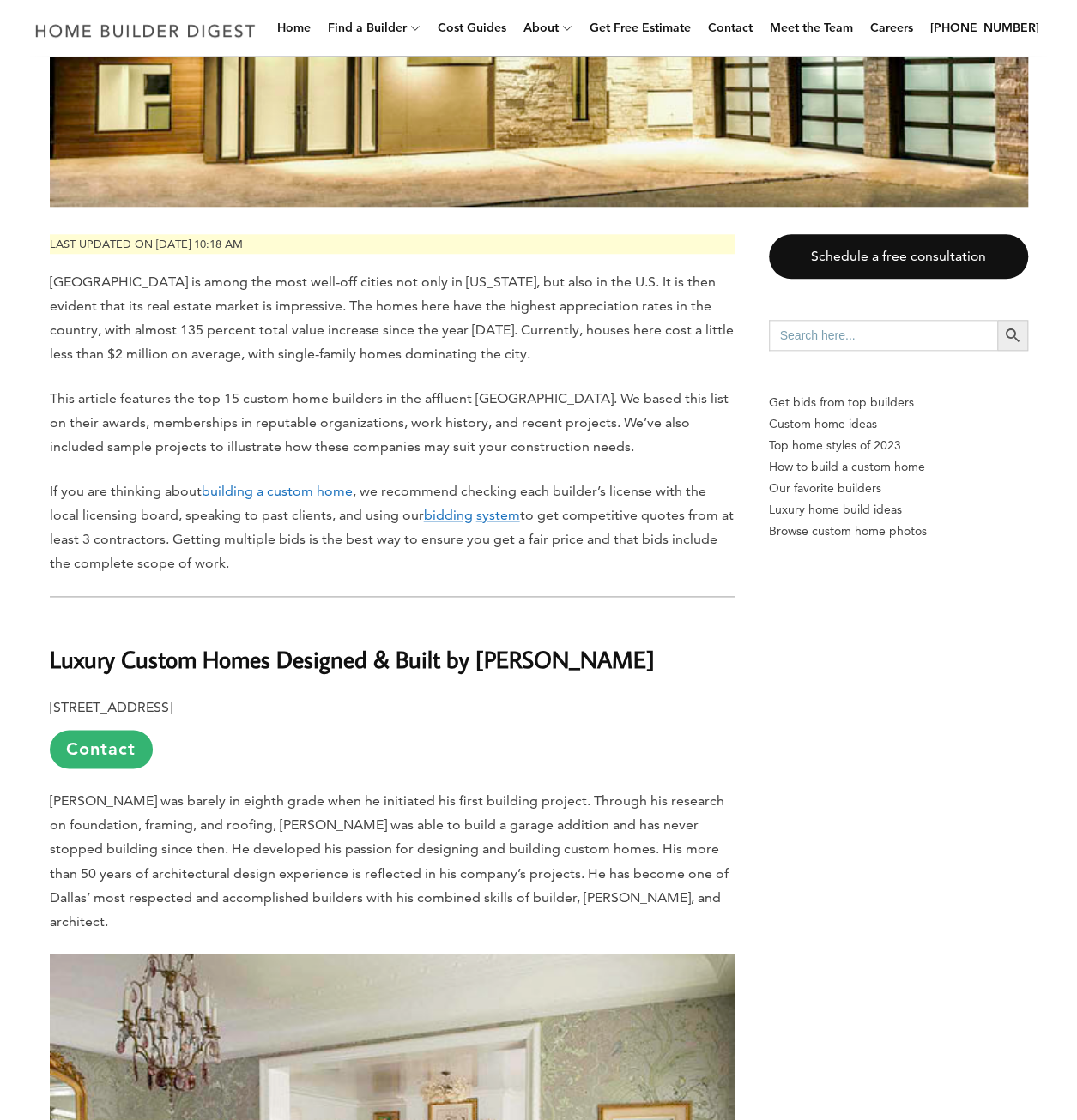
scroll to position [0, 0]
